Goal: Information Seeking & Learning: Learn about a topic

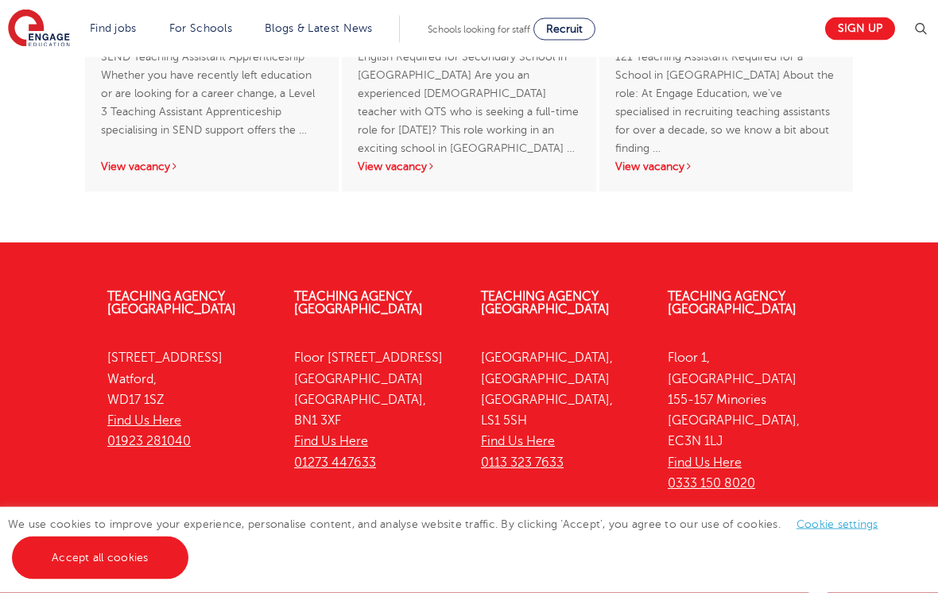
scroll to position [2779, 0]
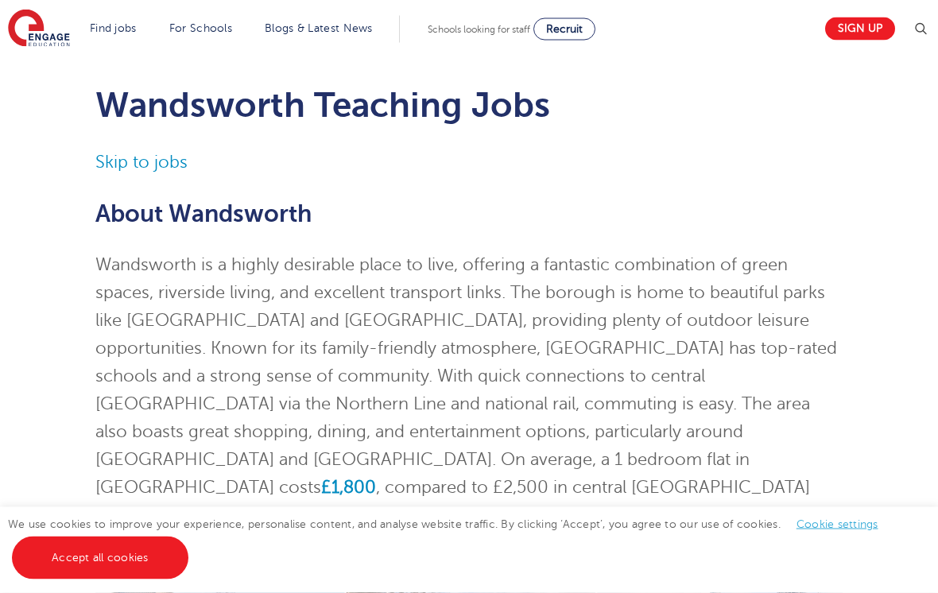
click at [172, 159] on link "Skip to jobs" at bounding box center [141, 162] width 92 height 19
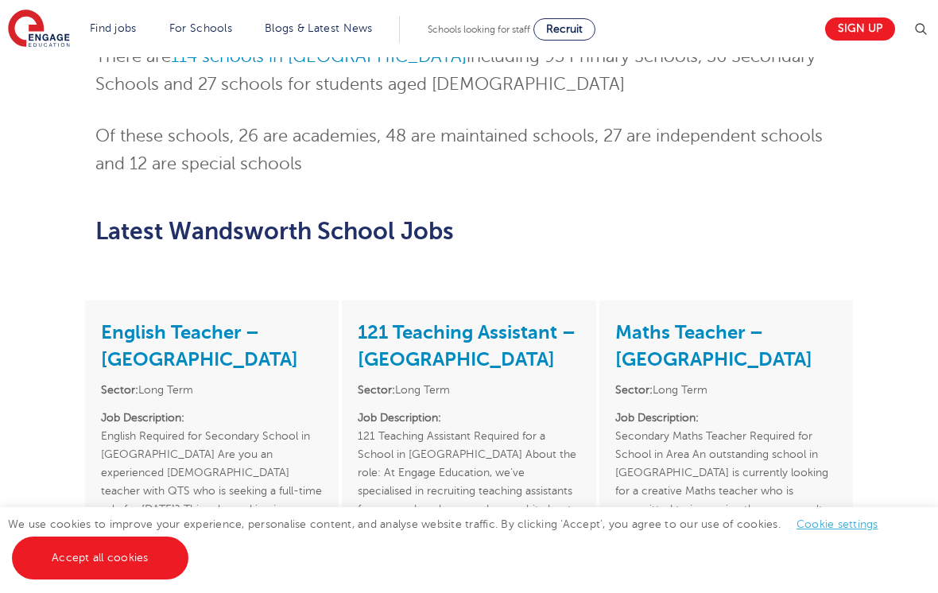
scroll to position [1110, 0]
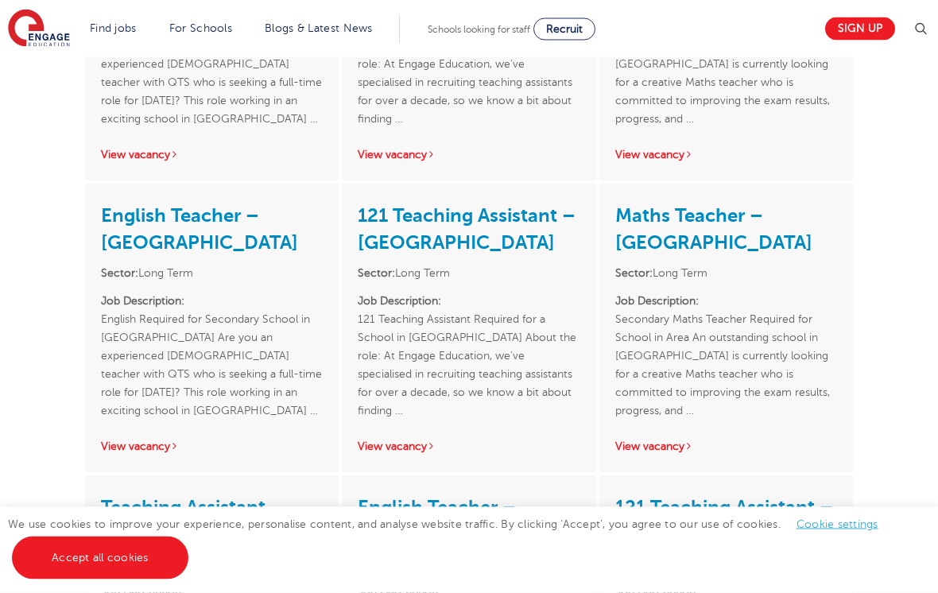
scroll to position [2205, 0]
click at [0, 0] on link "Support staff roles" at bounding box center [0, 0] width 0 height 0
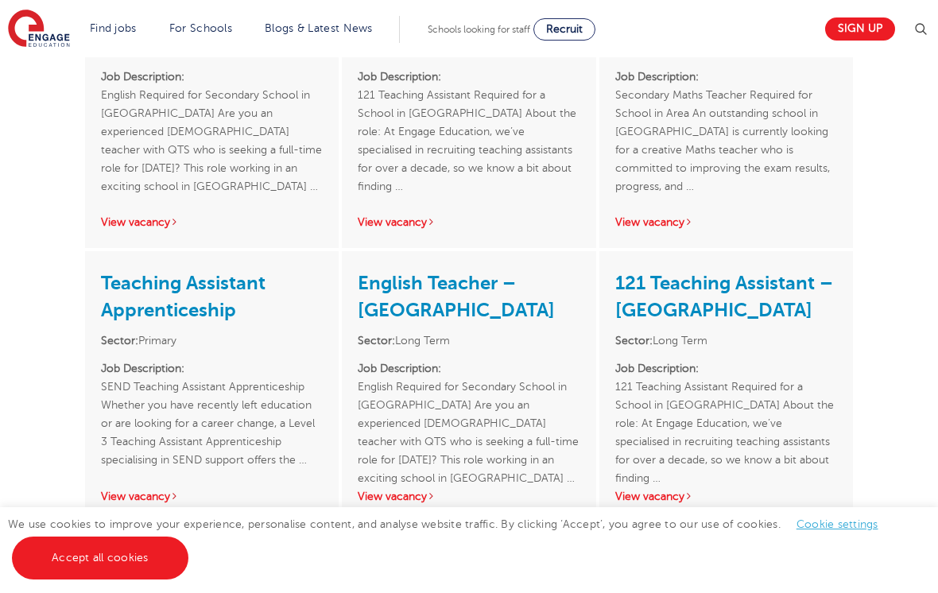
scroll to position [2418, 0]
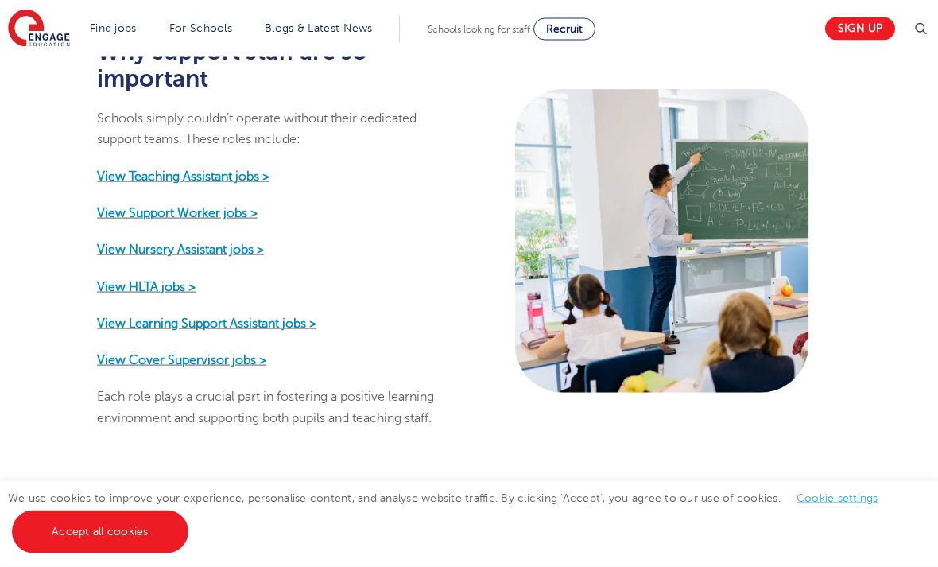
scroll to position [829, 0]
click at [292, 328] on strong "View Learning Support Assistant jobs >" at bounding box center [206, 323] width 219 height 14
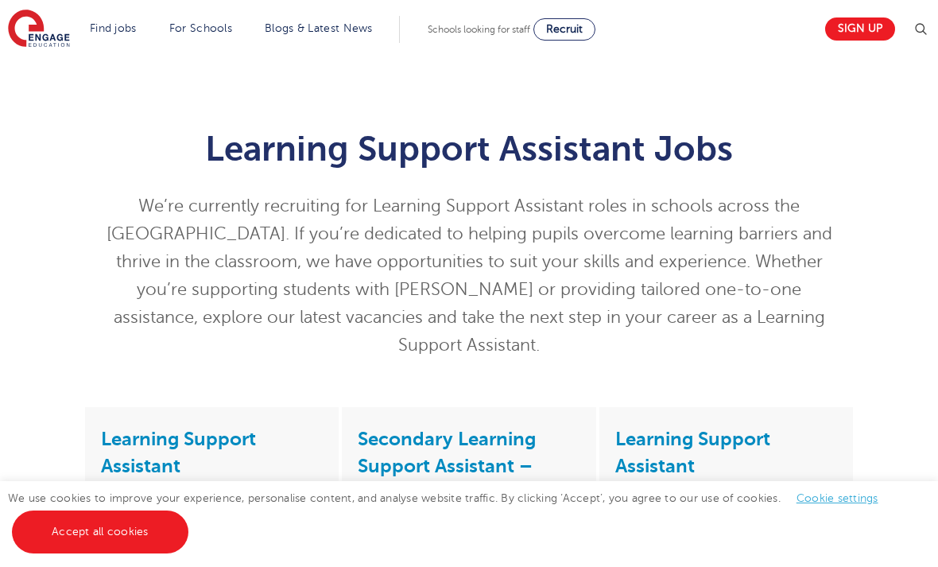
select select "GB"
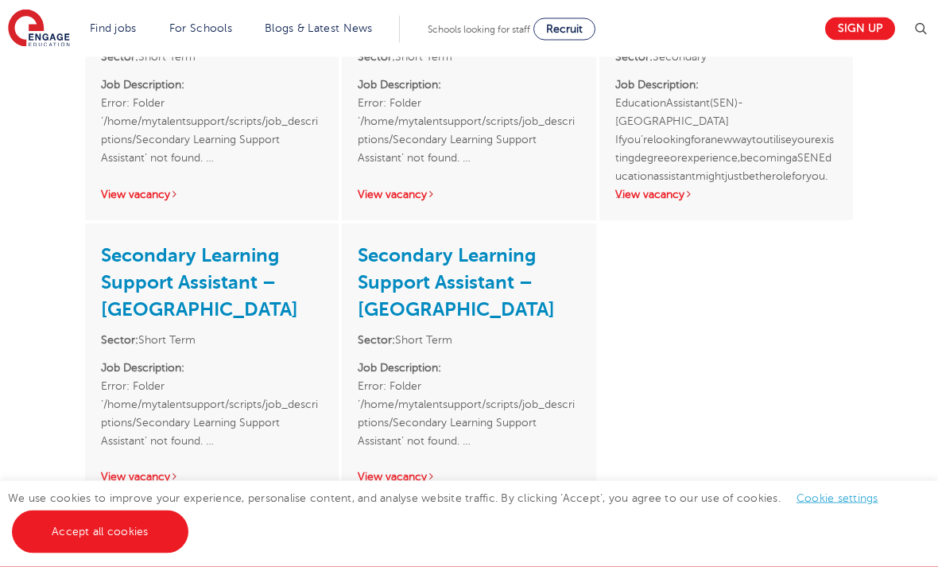
scroll to position [769, 0]
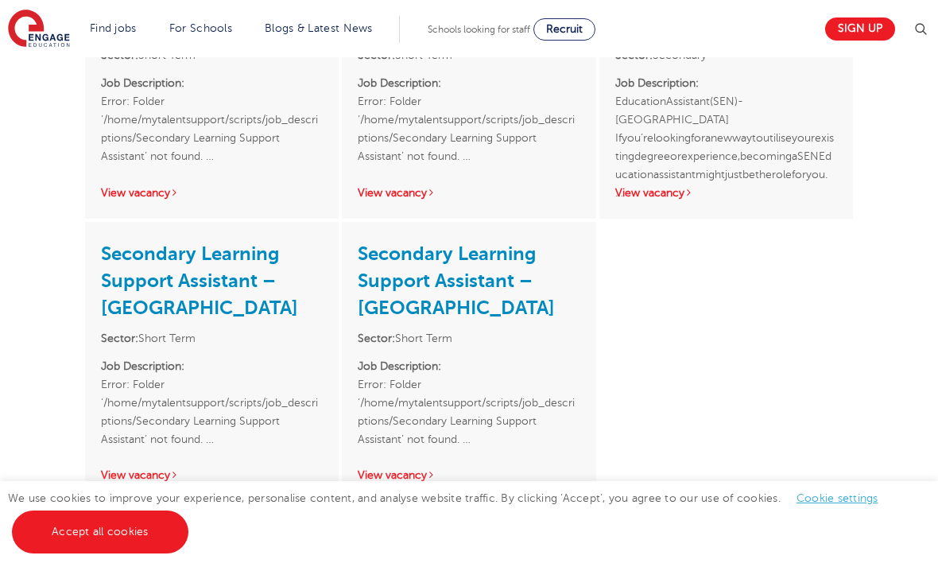
click at [441, 253] on link "Secondary Learning Support Assistant – Lewisham" at bounding box center [456, 280] width 197 height 76
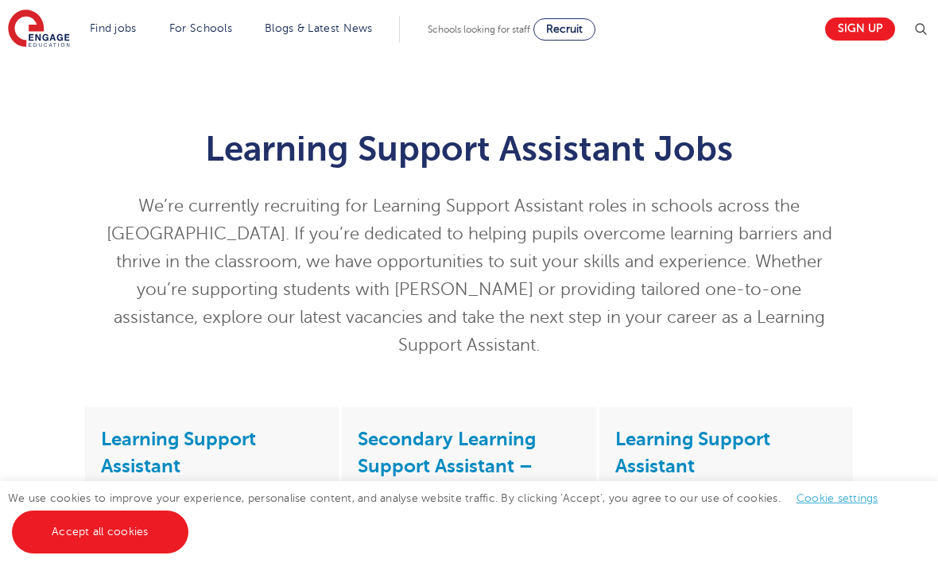
select select "GB"
